Goal: Task Accomplishment & Management: Use online tool/utility

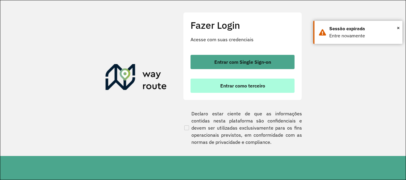
scroll to position [389, 0]
click at [240, 85] on span "Entrar como terceiro" at bounding box center [242, 85] width 45 height 5
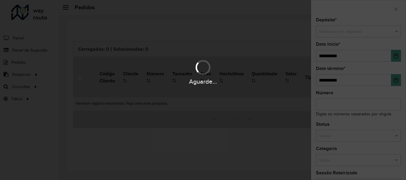
scroll to position [389, 0]
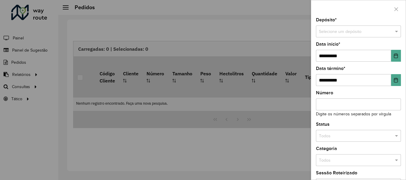
click at [25, 86] on div at bounding box center [203, 90] width 406 height 180
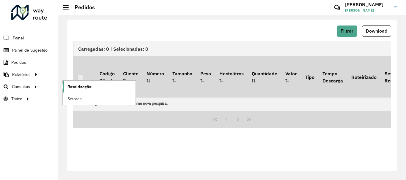
click at [76, 86] on span "Roteirização" at bounding box center [79, 87] width 24 height 6
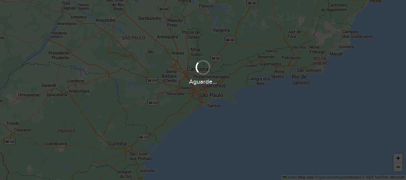
scroll to position [389, 0]
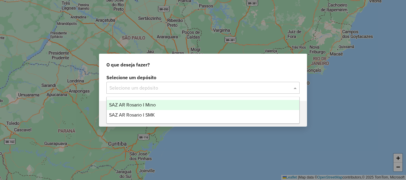
click at [295, 88] on span at bounding box center [295, 87] width 7 height 7
click at [138, 105] on span "SAZ AR Rosario I Mino" at bounding box center [132, 104] width 47 height 5
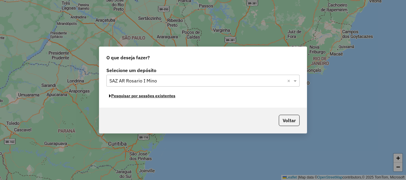
click at [152, 97] on button "Pesquisar por sessões existentes" at bounding box center [142, 95] width 72 height 9
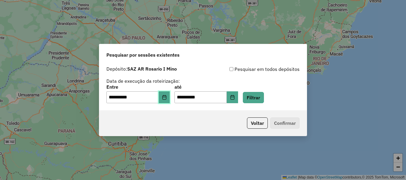
click at [167, 97] on icon "Choose Date" at bounding box center [164, 97] width 5 height 5
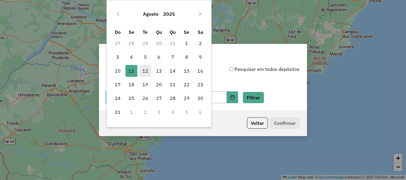
click at [145, 70] on span "12" at bounding box center [145, 71] width 12 height 12
type input "**********"
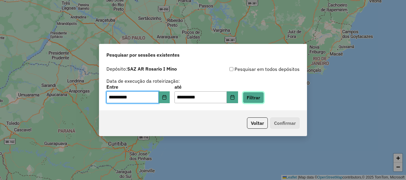
click at [264, 101] on button "Filtrar" at bounding box center [253, 97] width 21 height 11
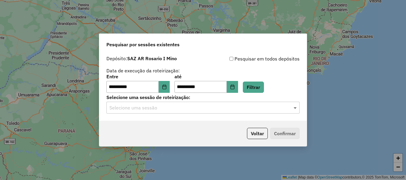
click at [295, 107] on span at bounding box center [295, 107] width 7 height 7
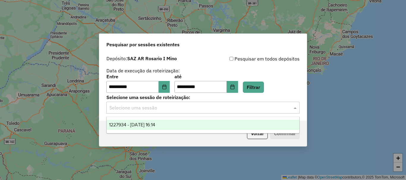
click at [142, 121] on div "1227934 - [DATE] 16:14" at bounding box center [203, 125] width 192 height 10
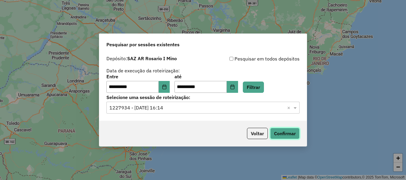
click at [291, 135] on button "Confirmar" at bounding box center [284, 133] width 29 height 11
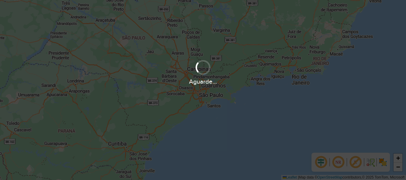
scroll to position [389, 0]
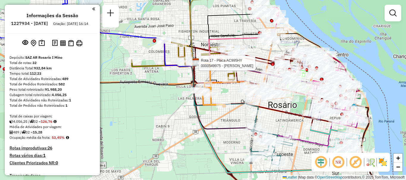
select select "**********"
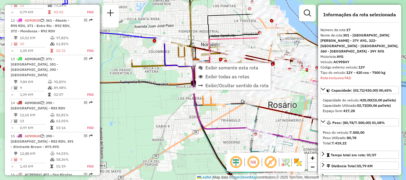
scroll to position [796, 0]
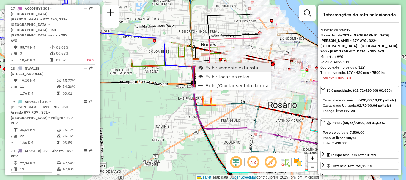
click at [223, 68] on span "Exibir somente esta rota" at bounding box center [231, 67] width 53 height 5
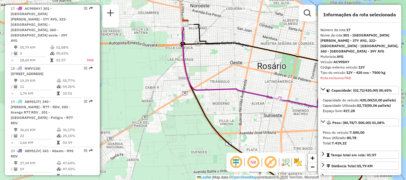
drag, startPoint x: 222, startPoint y: 64, endPoint x: 292, endPoint y: 77, distance: 70.5
click at [292, 77] on div "Janela de atendimento Grade de atendimento Capacidade Transportadoras Veículos …" at bounding box center [203, 90] width 406 height 180
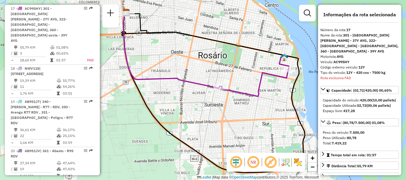
drag, startPoint x: 197, startPoint y: 75, endPoint x: 191, endPoint y: 75, distance: 6.3
click at [184, 75] on div "Janela de atendimento Grade de atendimento Capacidade Transportadoras Veículos …" at bounding box center [203, 90] width 406 height 180
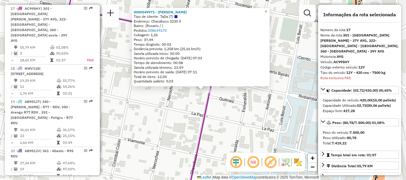
click at [222, 105] on div "0000549971 - Soledad Palomeque Tipo de cliente: TaDa (T) Endereço: Chacabuco 22…" at bounding box center [203, 90] width 406 height 180
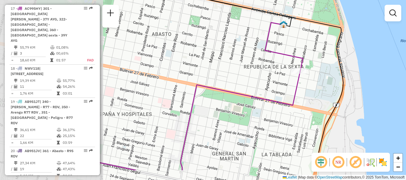
drag, startPoint x: 178, startPoint y: 103, endPoint x: 283, endPoint y: 75, distance: 109.0
click at [283, 75] on div "Rota 17 - Placa AC995HY 0000549971 - Soledad Palomeque Janela de atendimento Gr…" at bounding box center [203, 90] width 406 height 180
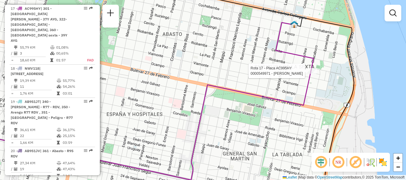
drag, startPoint x: 204, startPoint y: 85, endPoint x: 251, endPoint y: 80, distance: 47.7
click at [251, 80] on icon at bounding box center [140, 125] width 341 height 109
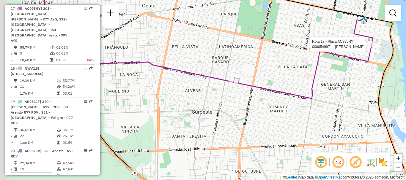
drag, startPoint x: 238, startPoint y: 105, endPoint x: 310, endPoint y: 75, distance: 77.9
click at [310, 75] on div "Rota 17 - Placa AC995HY 0000549971 - Soledad Palomeque Janela de atendimento Gr…" at bounding box center [203, 90] width 406 height 180
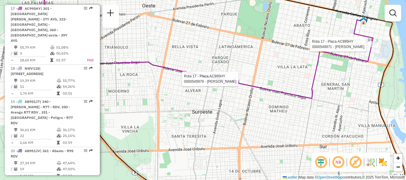
select select "**********"
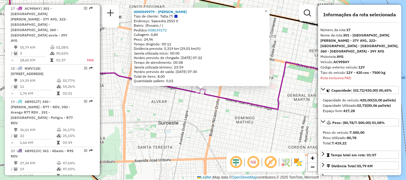
click at [238, 93] on div "0000549979 - Nolasco Salazar Tipo de cliente: TaDa (T) Endereço: Saavedra 2553 …" at bounding box center [203, 90] width 406 height 180
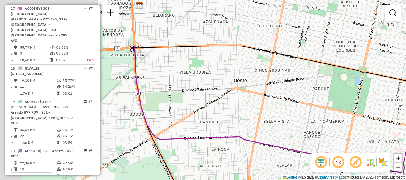
drag, startPoint x: 168, startPoint y: 55, endPoint x: 297, endPoint y: 122, distance: 144.9
click at [297, 122] on div "Janela de atendimento Grade de atendimento Capacidade Transportadoras Veículos …" at bounding box center [203, 90] width 406 height 180
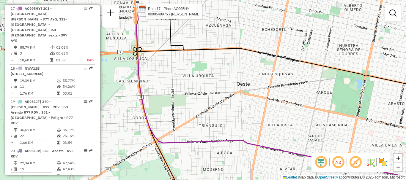
select select "**********"
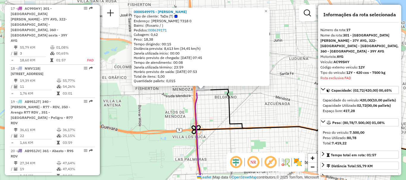
click at [166, 103] on div "0000549975 - Nicole Barron Tipo de cliente: TaDa (T) Endereço: Marcos Paz 7318 …" at bounding box center [203, 90] width 406 height 180
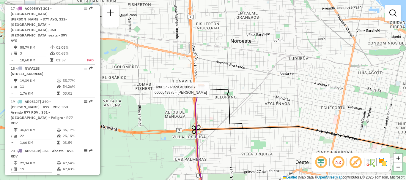
select select "**********"
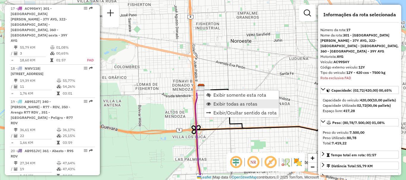
click at [224, 103] on span "Exibir todas as rotas" at bounding box center [235, 104] width 44 height 5
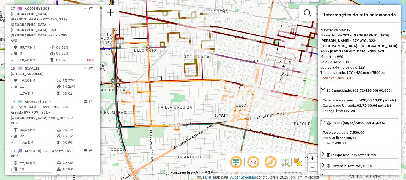
drag, startPoint x: 205, startPoint y: 90, endPoint x: 160, endPoint y: 64, distance: 52.4
click at [160, 64] on div "Janela de atendimento Grade de atendimento Capacidade Transportadoras Veículos …" at bounding box center [203, 90] width 406 height 180
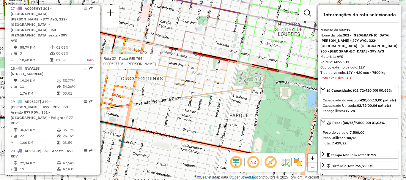
click at [99, 59] on hb-router-mapa "Informações da Sessão 1227934 - 12/08/2025 Criação: 11/08/2025 16:14 Depósito: …" at bounding box center [203, 90] width 406 height 180
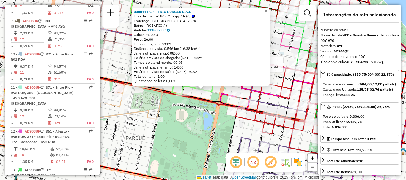
scroll to position [353, 0]
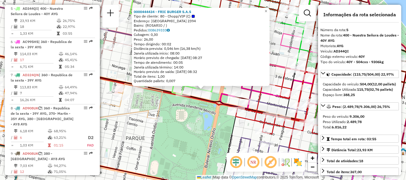
click at [237, 122] on icon at bounding box center [98, 112] width 278 height 126
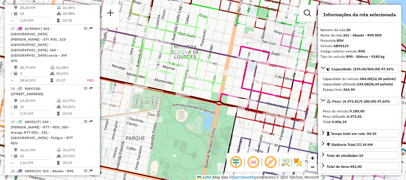
scroll to position [917, 0]
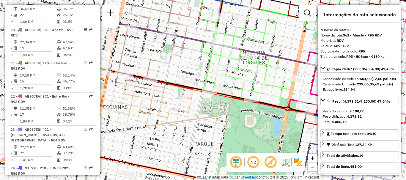
drag, startPoint x: 168, startPoint y: 85, endPoint x: 230, endPoint y: 89, distance: 61.9
click at [230, 89] on div "Janela de atendimento Grade de atendimento Capacidade Transportadoras Veículos …" at bounding box center [203, 90] width 406 height 180
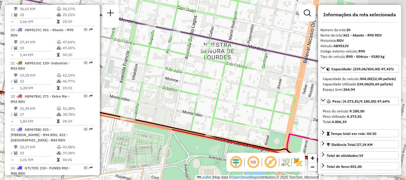
drag, startPoint x: 223, startPoint y: 90, endPoint x: 143, endPoint y: 127, distance: 88.9
click at [143, 127] on div "Janela de atendimento Grade de atendimento Capacidade Transportadoras Veículos …" at bounding box center [203, 90] width 406 height 180
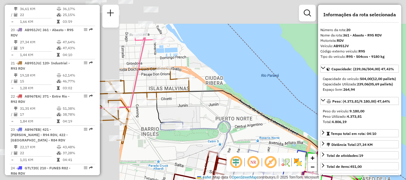
click at [270, 169] on hb-router-mapa "Informações da Sessão 1227934 - 12/08/2025 Criação: 11/08/2025 16:14 Depósito: …" at bounding box center [203, 90] width 406 height 180
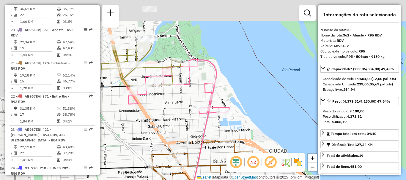
click at [223, 156] on div "Rota 23 - Placa AB967EB 0000466222 - JONTE Y SEGUROLA S. R. L Rota 18 - Placa N…" at bounding box center [203, 90] width 406 height 180
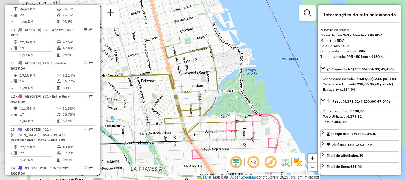
drag, startPoint x: 173, startPoint y: 117, endPoint x: 233, endPoint y: 170, distance: 80.0
click at [233, 170] on hb-router-mapa "Informações da Sessão 1227934 - 12/08/2025 Criação: 11/08/2025 16:14 Depósito: …" at bounding box center [203, 90] width 406 height 180
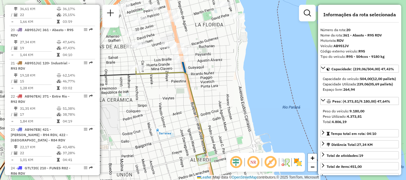
drag, startPoint x: 195, startPoint y: 59, endPoint x: 206, endPoint y: 130, distance: 71.2
click at [206, 130] on div "Rota 23 - Placa AB967EB 0000466222 - JONTE Y SEGUROLA S. R. L Rota 18 - Placa N…" at bounding box center [203, 90] width 406 height 180
